Goal: Find specific page/section: Find specific page/section

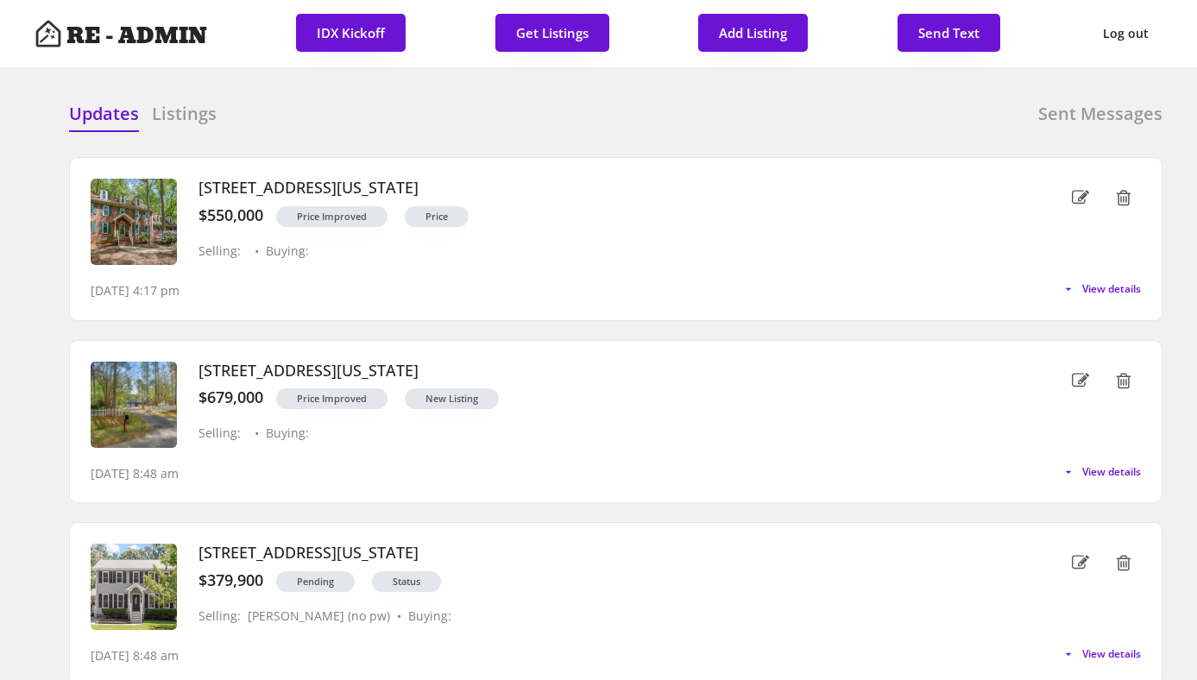
click at [312, 112] on div "Updates Listings Sent Messages" at bounding box center [615, 119] width 1093 height 35
click at [351, 28] on button "IDX Kickoff" at bounding box center [351, 33] width 110 height 38
click at [381, 127] on div "Updates Listings Sent Messages" at bounding box center [615, 119] width 1093 height 35
click at [182, 106] on h6 "Listings" at bounding box center [184, 114] width 65 height 24
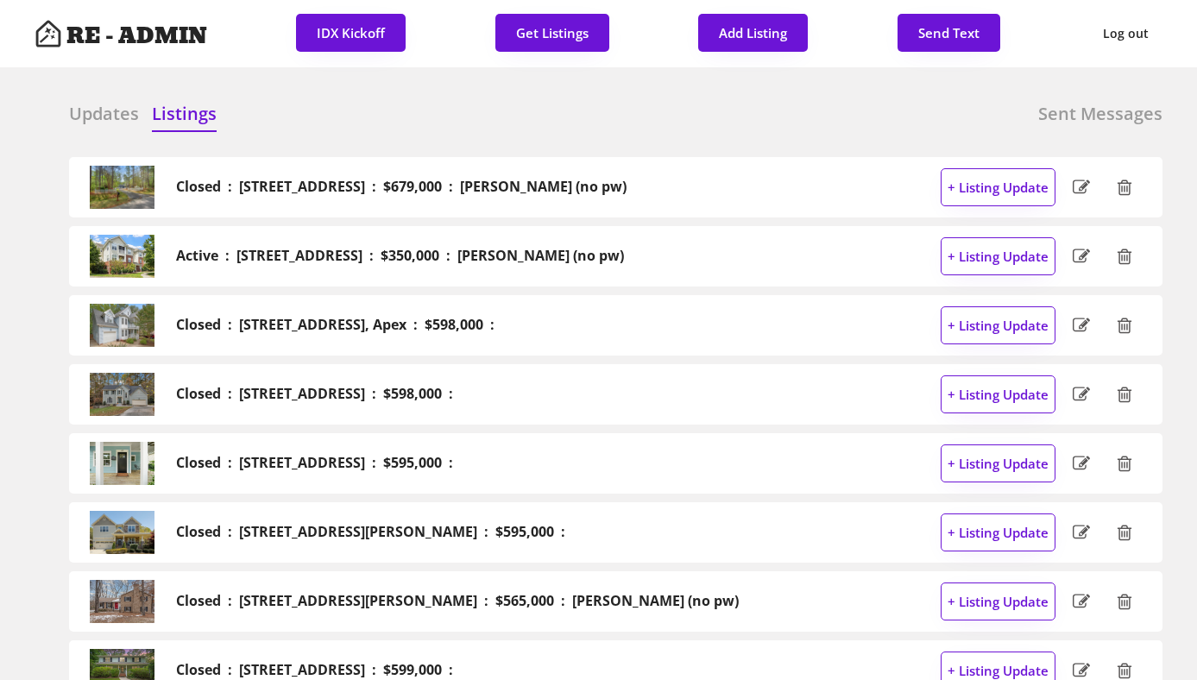
click at [89, 114] on h6 "Updates" at bounding box center [104, 114] width 70 height 24
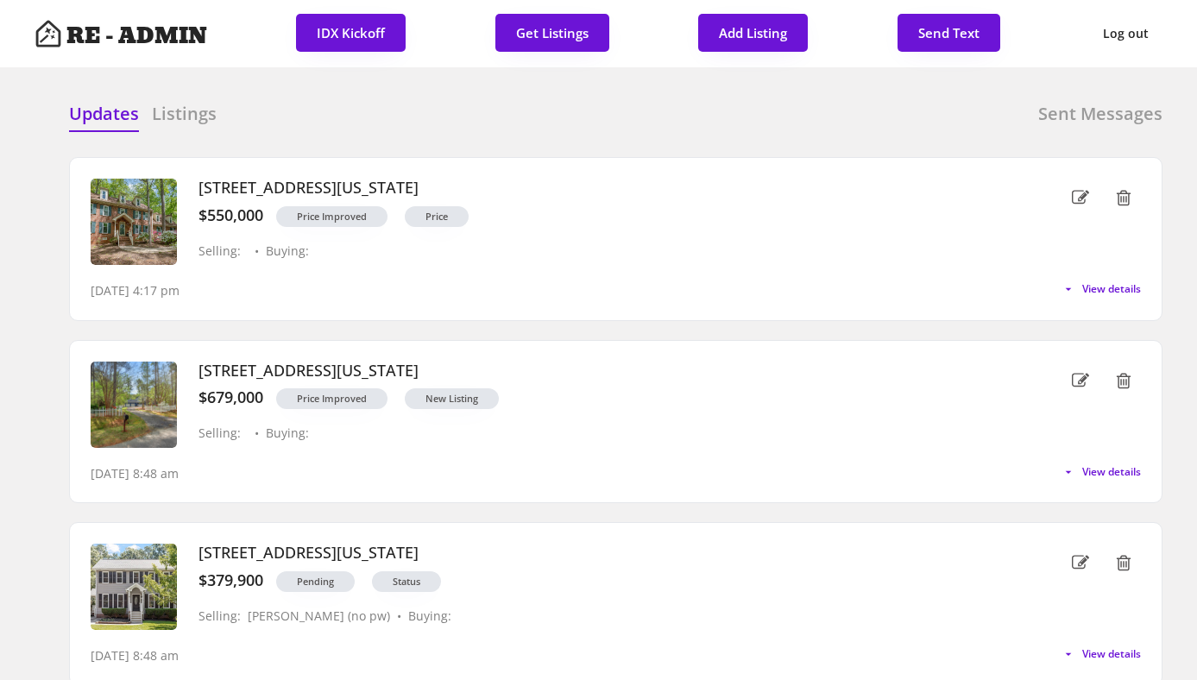
click at [300, 99] on div "Updates Listings Sent Messages Closed : [STREET_ADDRESS] : $679,000 : [PERSON_N…" at bounding box center [599, 101] width 1128 height 41
click at [199, 110] on h6 "Listings" at bounding box center [184, 114] width 65 height 24
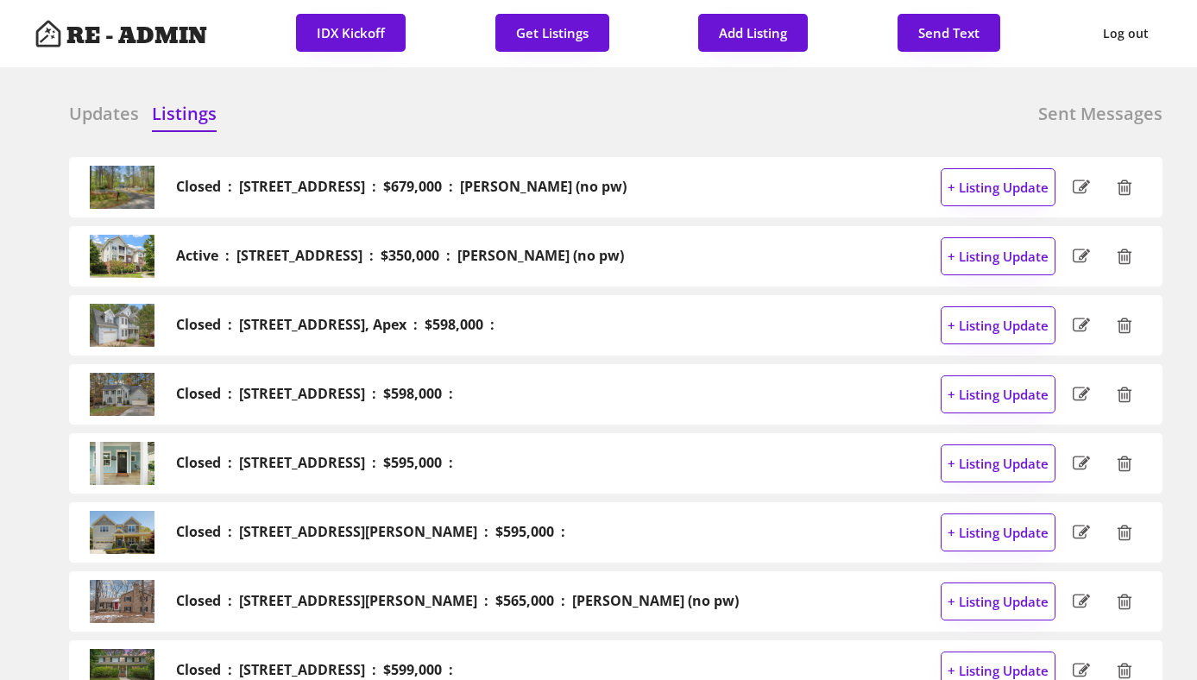
click at [92, 115] on h6 "Updates" at bounding box center [104, 114] width 70 height 24
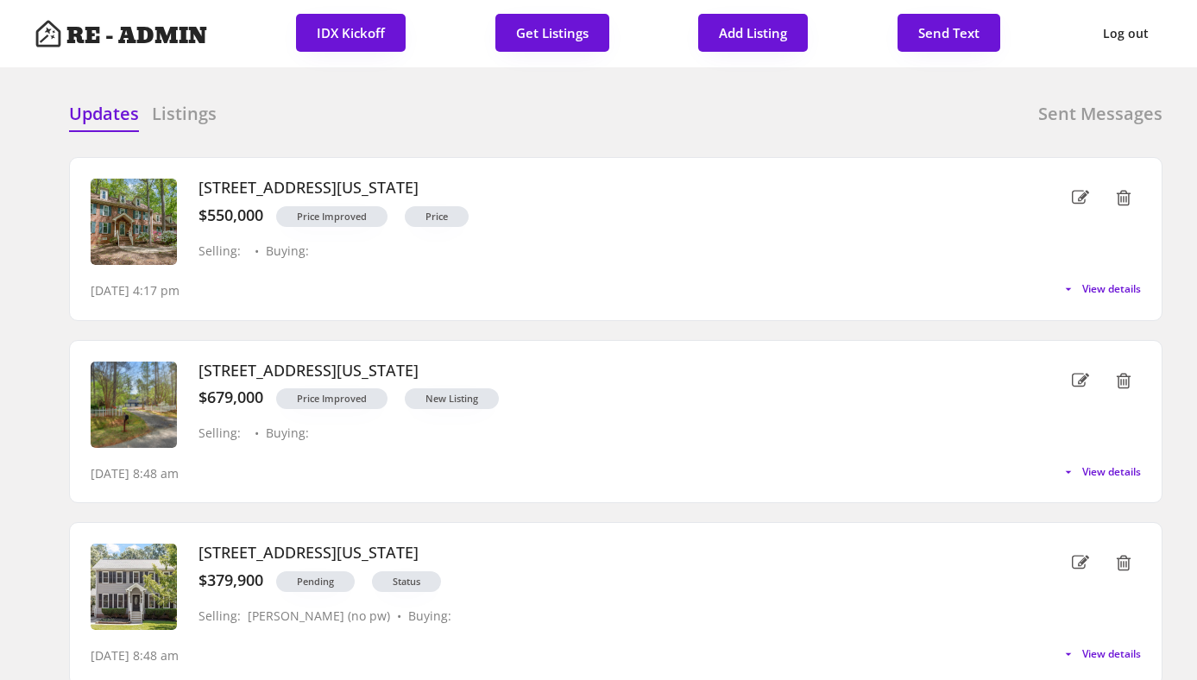
click at [482, 107] on div at bounding box center [476, 115] width 86 height 26
click at [183, 115] on h6 "Listings" at bounding box center [184, 114] width 65 height 24
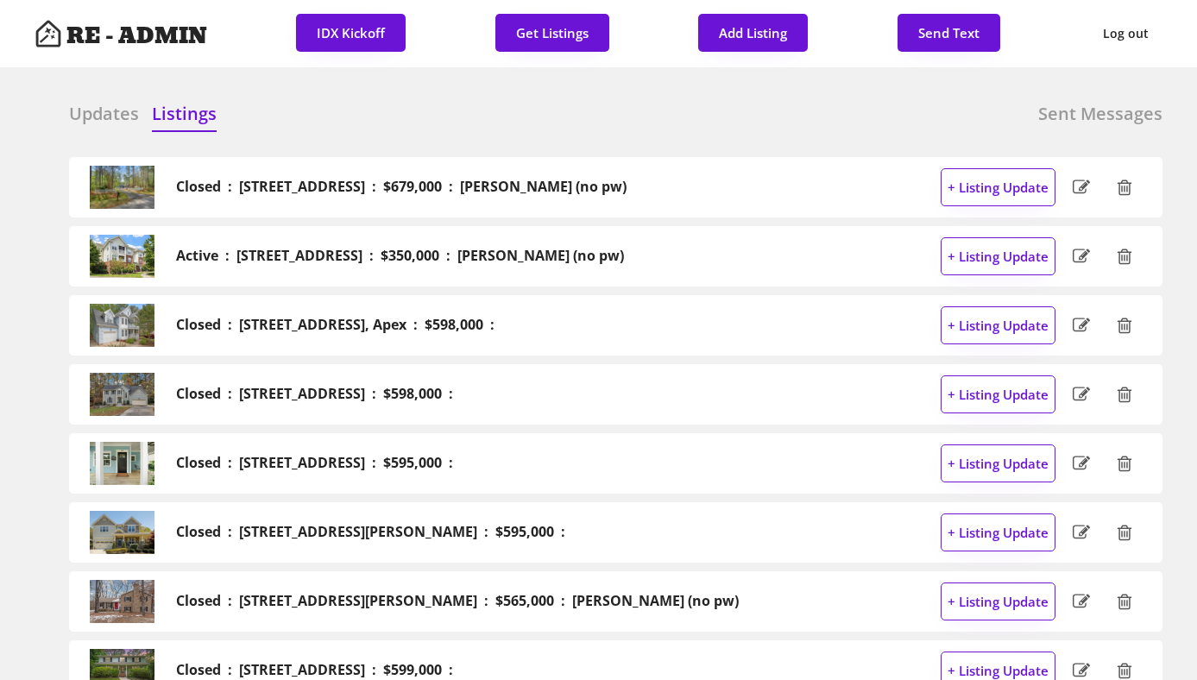
click at [75, 110] on h6 "Updates" at bounding box center [104, 114] width 70 height 24
